Goal: Information Seeking & Learning: Learn about a topic

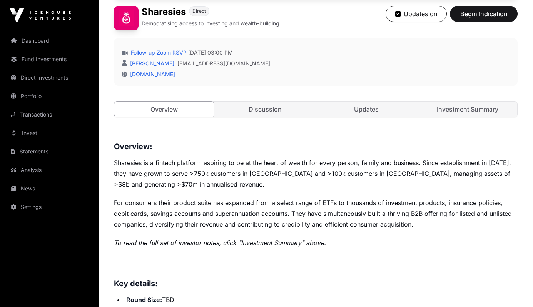
scroll to position [189, 0]
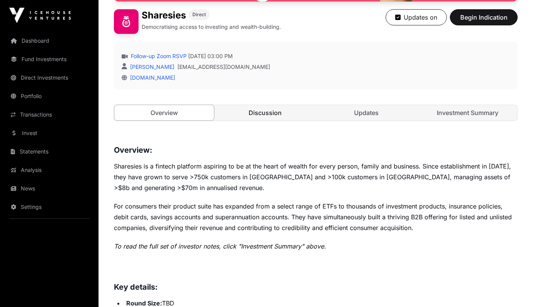
click at [261, 111] on link "Discussion" at bounding box center [265, 112] width 100 height 15
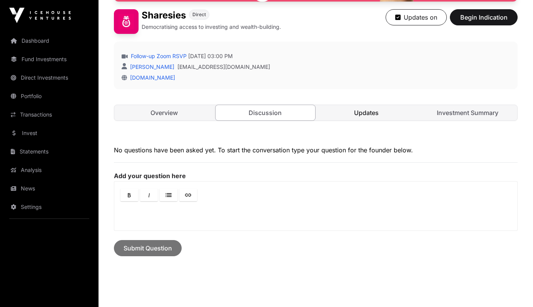
click at [347, 117] on link "Updates" at bounding box center [366, 112] width 100 height 15
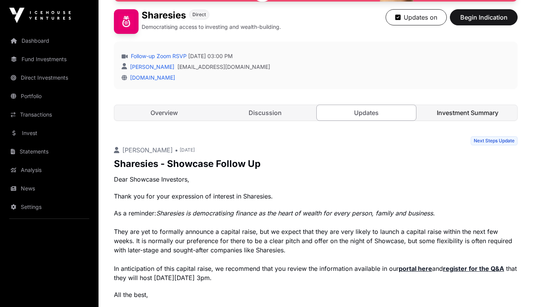
click at [448, 115] on link "Investment Summary" at bounding box center [467, 112] width 100 height 15
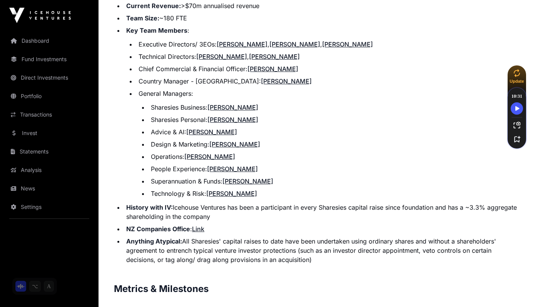
scroll to position [1045, 0]
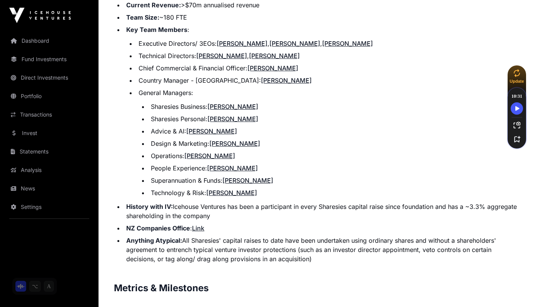
click at [210, 132] on link "[PERSON_NAME]" at bounding box center [211, 131] width 51 height 8
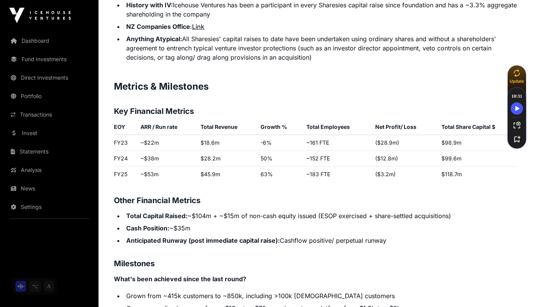
scroll to position [1247, 0]
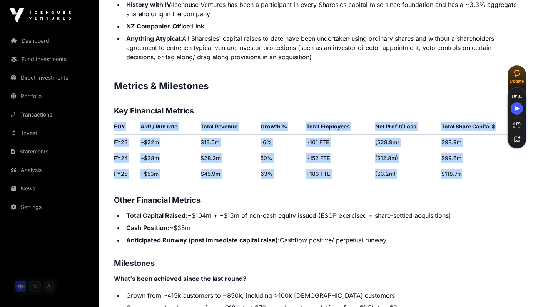
drag, startPoint x: 460, startPoint y: 175, endPoint x: 113, endPoint y: 136, distance: 349.4
copy p "EOY ARR / Run rate Total Revenue Growth % Total Employees Net Profit/ Loss Tota…"
click at [292, 190] on p "Contents Introduction Round Overview Company Overview Metrics & Milestones High…" at bounding box center [315, 71] width 403 height 1744
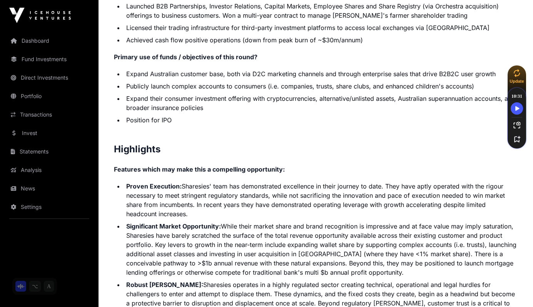
scroll to position [1599, 0]
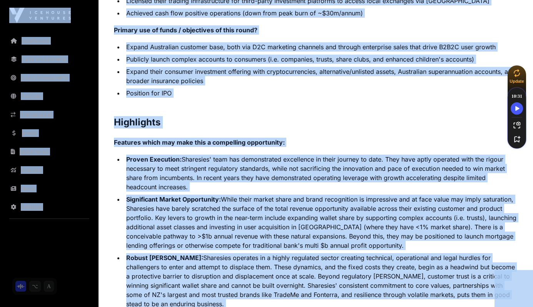
click at [292, 190] on li "Proven Execution: Sharesies' team has demonstrated excellence in their journey …" at bounding box center [320, 173] width 393 height 37
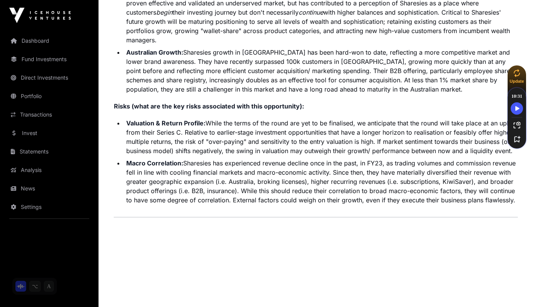
scroll to position [2001, 0]
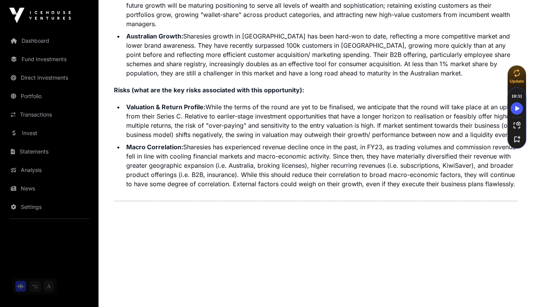
drag, startPoint x: 115, startPoint y: 123, endPoint x: 351, endPoint y: 242, distance: 264.6
copy p "Contents Introduction Round Overview Company Overview Metrics & Milestones High…"
click at [224, 104] on li "Valuation & Return Profile: While the terms of the round are yet to be finalise…" at bounding box center [320, 120] width 393 height 37
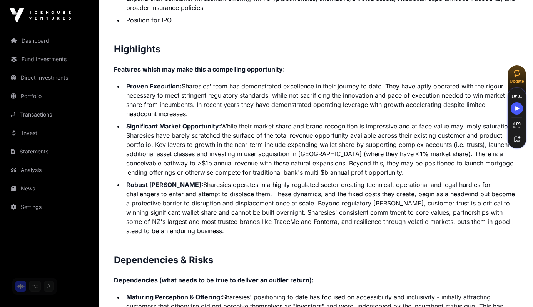
scroll to position [1671, 0]
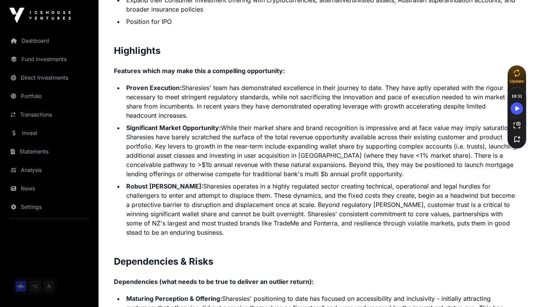
click at [268, 149] on li "Significant Market Opportunity: While their market share and brand recognition …" at bounding box center [320, 150] width 393 height 55
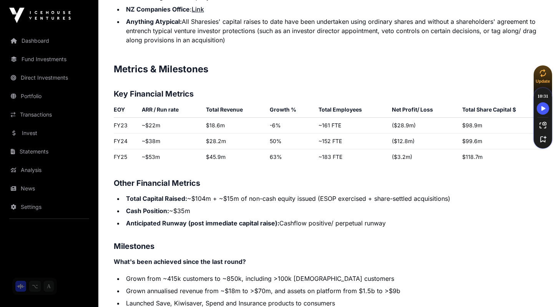
scroll to position [1255, 0]
